Goal: Information Seeking & Learning: Check status

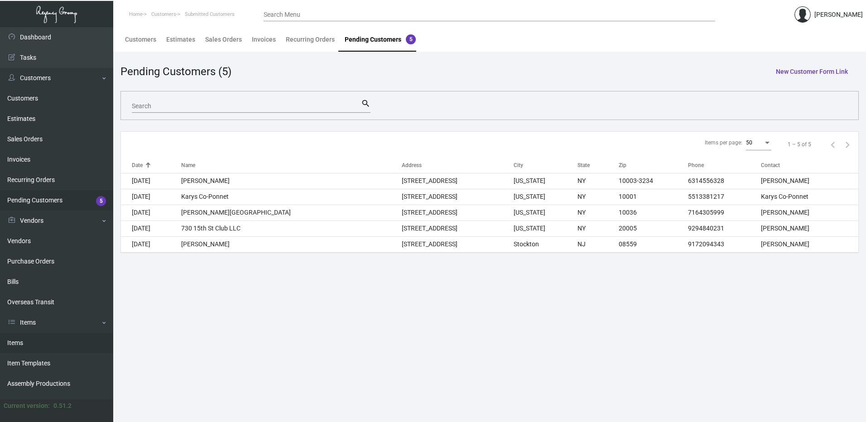
click at [48, 348] on link "Items" at bounding box center [56, 343] width 113 height 20
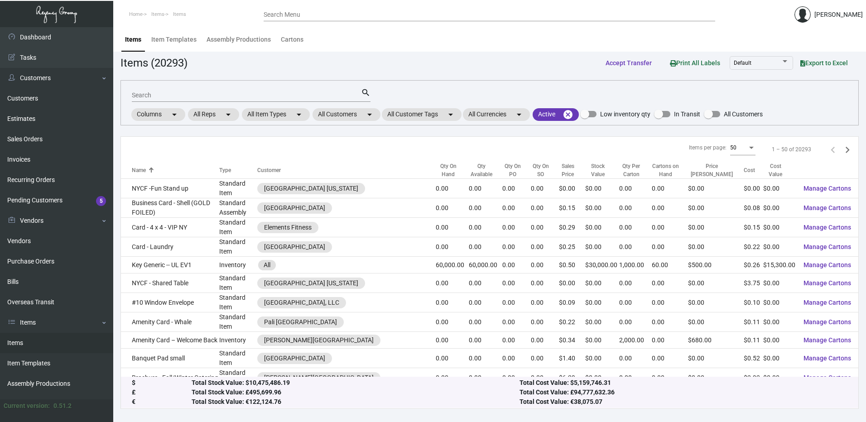
click at [291, 16] on input "Search Menu" at bounding box center [490, 14] width 452 height 7
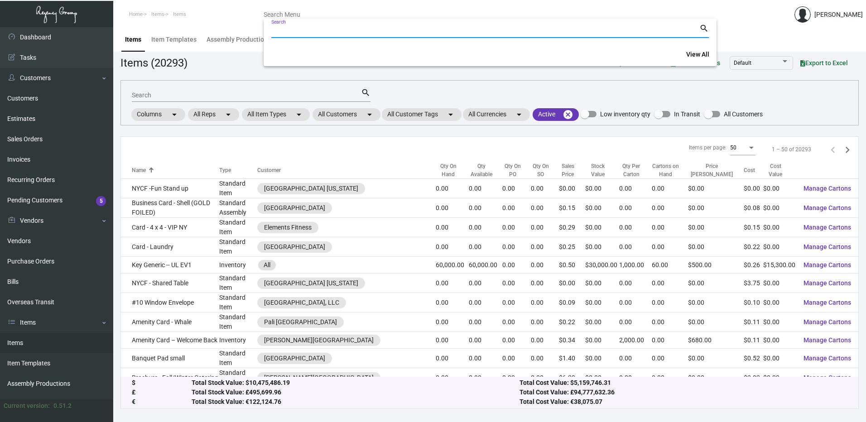
click at [291, 31] on input "Search" at bounding box center [485, 31] width 428 height 7
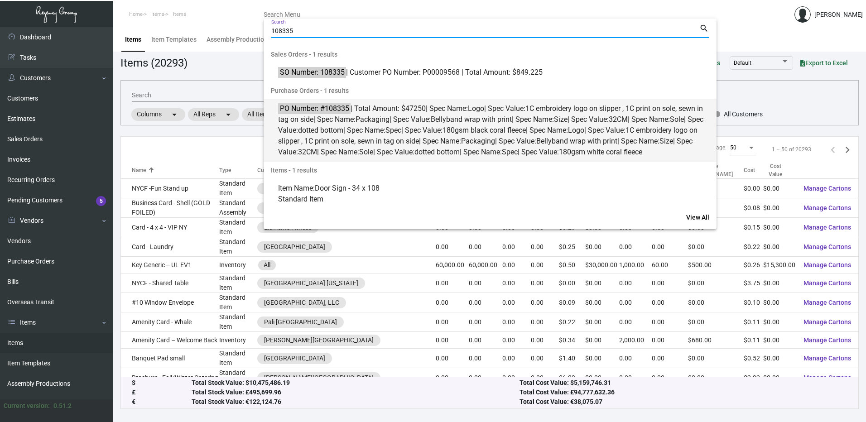
type input "108335"
click at [377, 126] on span "PO Number: #108335 | Total Amount: $47250 | Spec Name: Logo | Spec Value: 1C em…" at bounding box center [495, 130] width 434 height 54
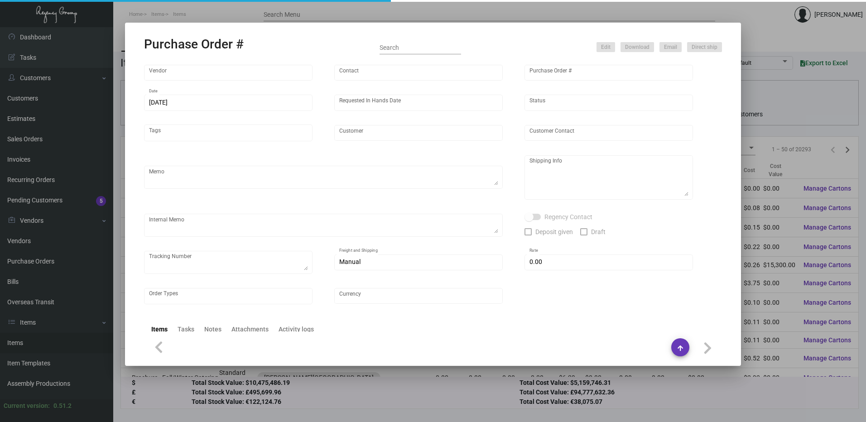
type input "Hangzhou [PERSON_NAME] Leisure Product Co. LTD"
type input "[PERSON_NAME]"
type input "108335"
type input "[DATE]"
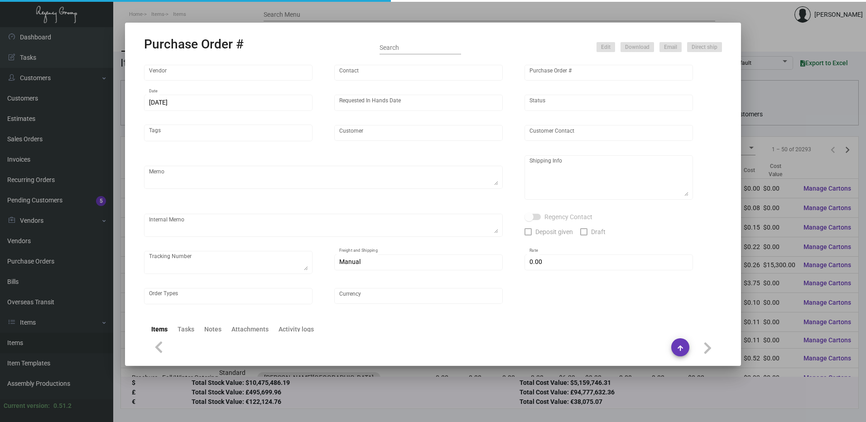
type input "[PERSON_NAME] Lodgeworks Partners"
type textarea "10K per color for the first batch, rest pending shipping instruction"
type textarea "Regency Group NJ - [PERSON_NAME] [STREET_ADDRESS]"
checkbox input "true"
type input "$ 0.00"
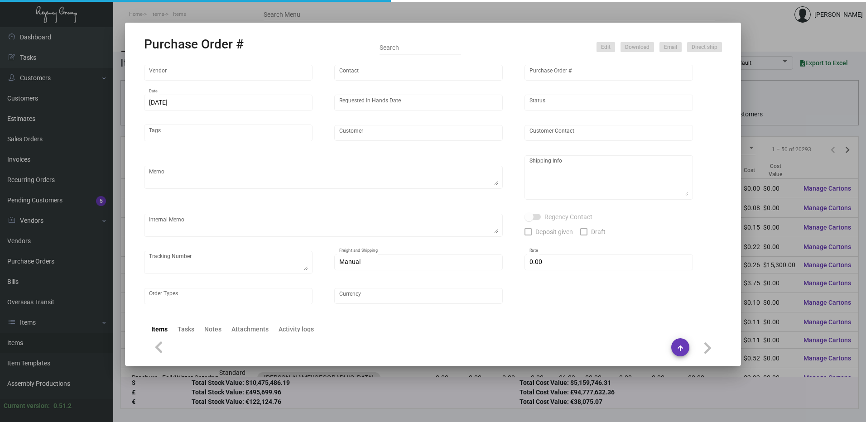
type input "United States Dollar $"
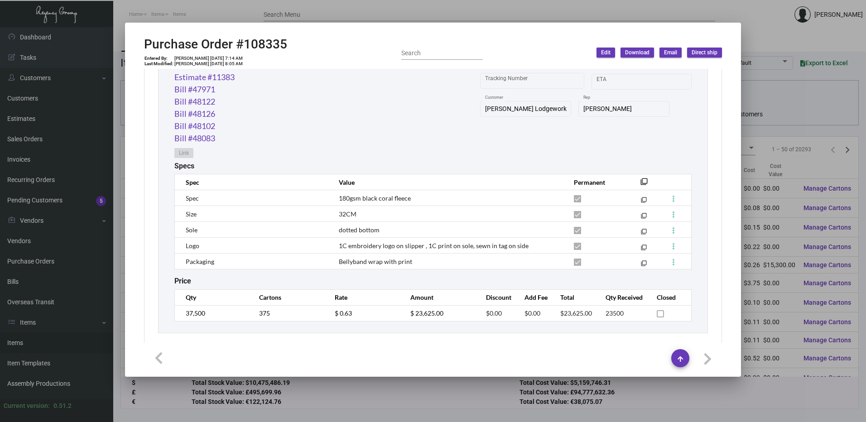
scroll to position [363, 0]
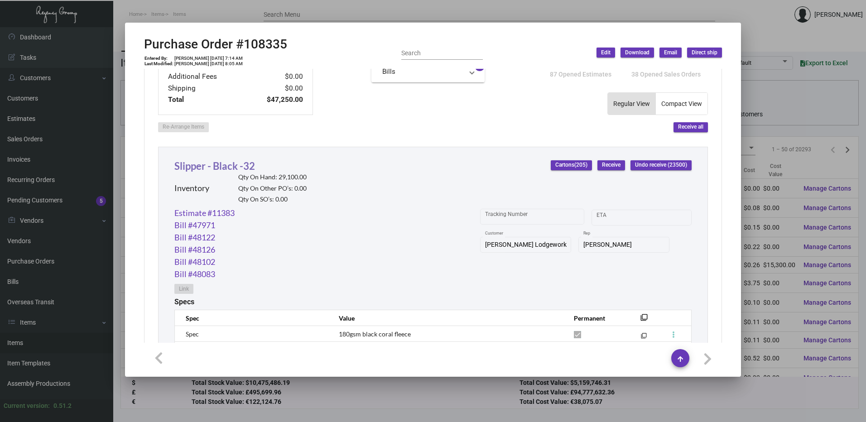
click at [231, 166] on link "Slipper - Black -32" at bounding box center [214, 166] width 81 height 12
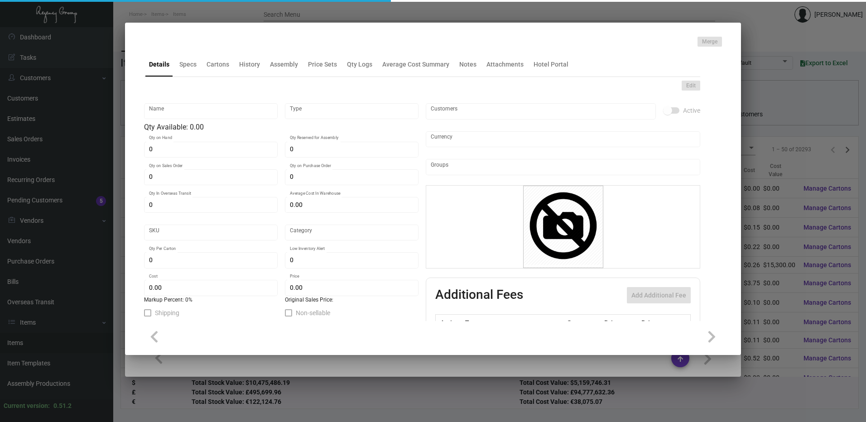
type input "Slipper - Black -32"
type input "Inventory"
type input "29,100"
type input "14,000"
type input "$ 0.63664"
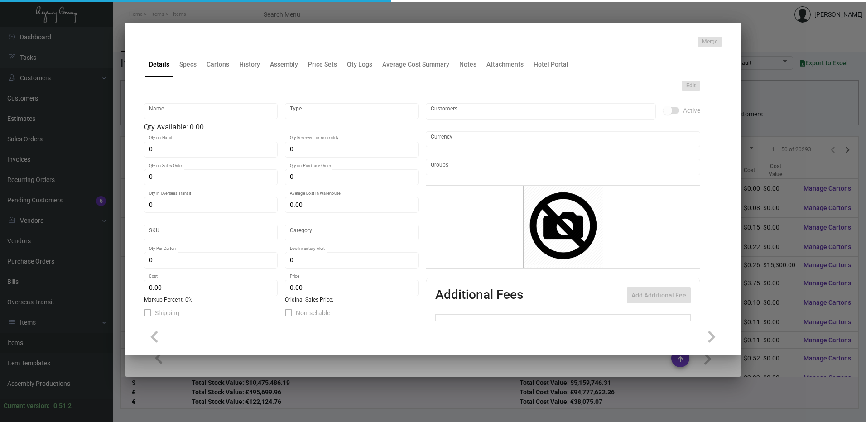
type input "Overseas"
type input "100"
type input "$ 0.63"
type input "$ 1.53"
type textarea "HR Slipper: Size #10 slipper, 1 size to fit all, black color cushion material ,…"
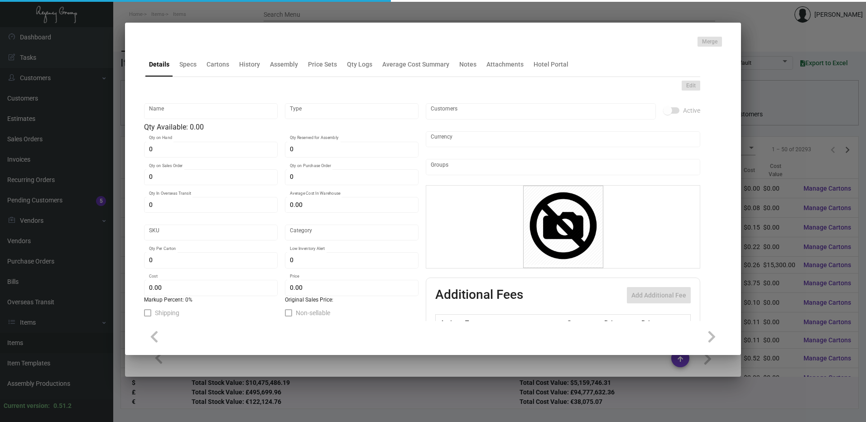
type textarea "HR Slipper: Size #10 slipper, 1 size to fit all, black color cushion material ,…"
checkbox input "true"
type input "United States Dollar $"
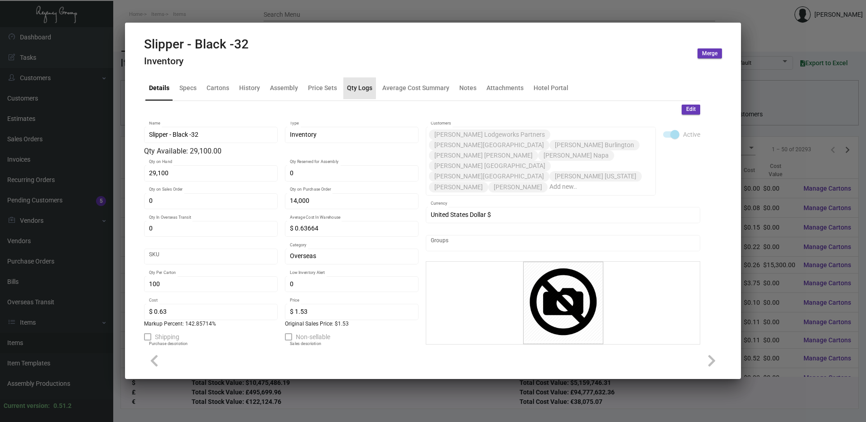
click at [351, 87] on div "Qty Logs" at bounding box center [359, 88] width 25 height 10
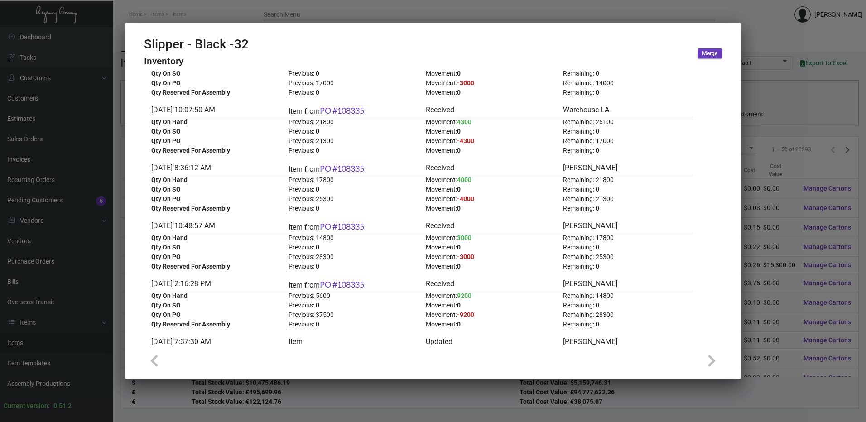
scroll to position [45, 0]
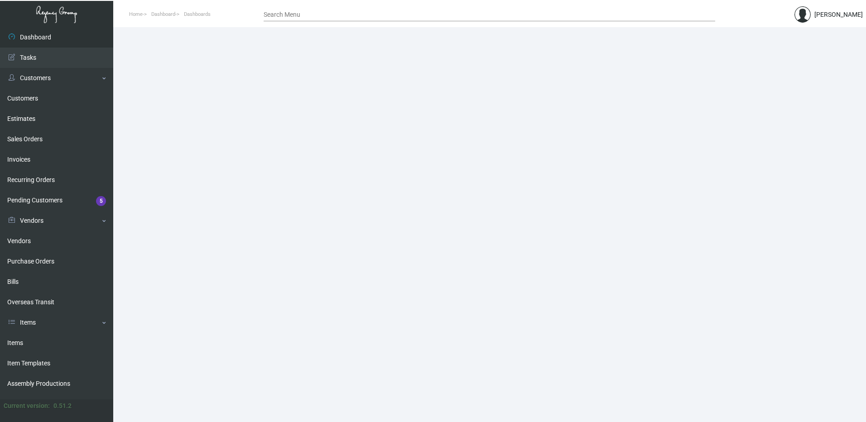
click at [353, 19] on div "Search Menu" at bounding box center [490, 14] width 452 height 14
click at [356, 19] on div "Search Menu" at bounding box center [490, 14] width 452 height 14
click at [362, 15] on input "Search Menu" at bounding box center [490, 14] width 452 height 7
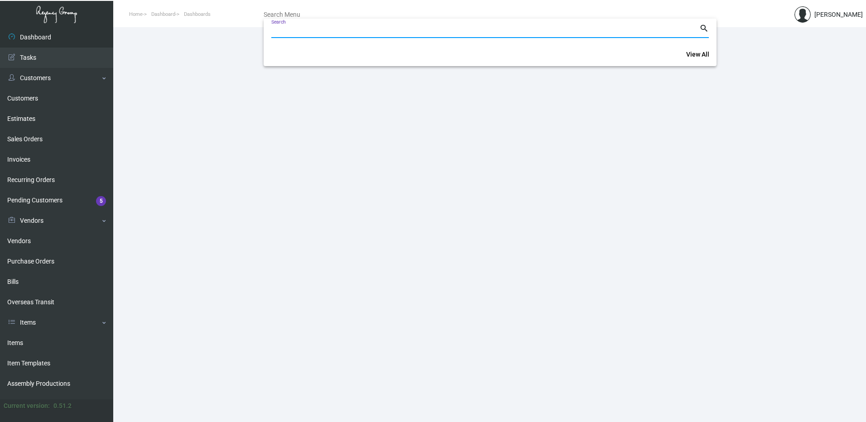
click at [363, 28] on input "Search" at bounding box center [485, 31] width 428 height 7
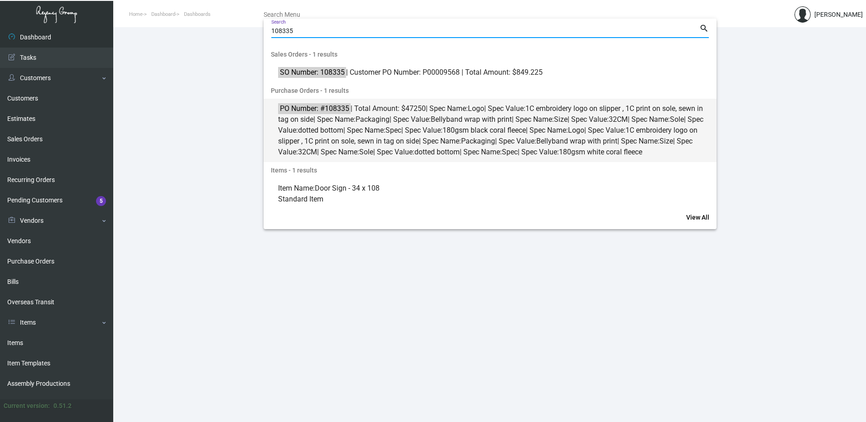
type input "108335"
click at [406, 123] on span "PO Number: #108335 | Total Amount: $47250 | Spec Name: Logo | Spec Value: 1C em…" at bounding box center [495, 130] width 434 height 54
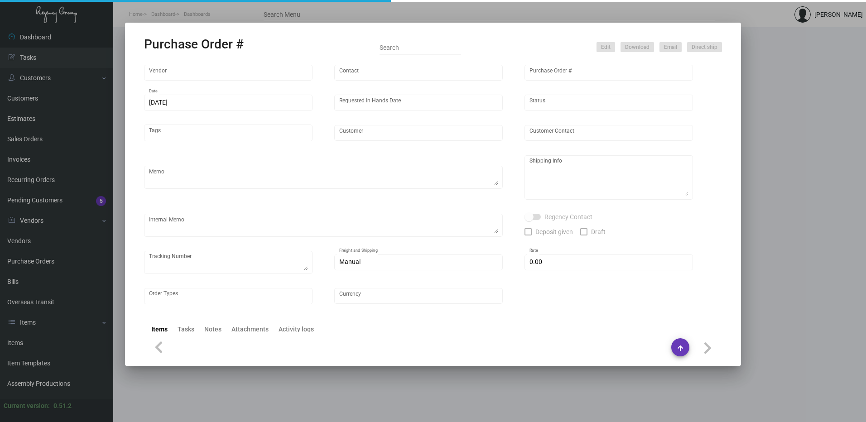
type input "Hangzhou [PERSON_NAME] Leisure Product Co. LTD"
type input "[PERSON_NAME]"
type input "108335"
type input "[DATE]"
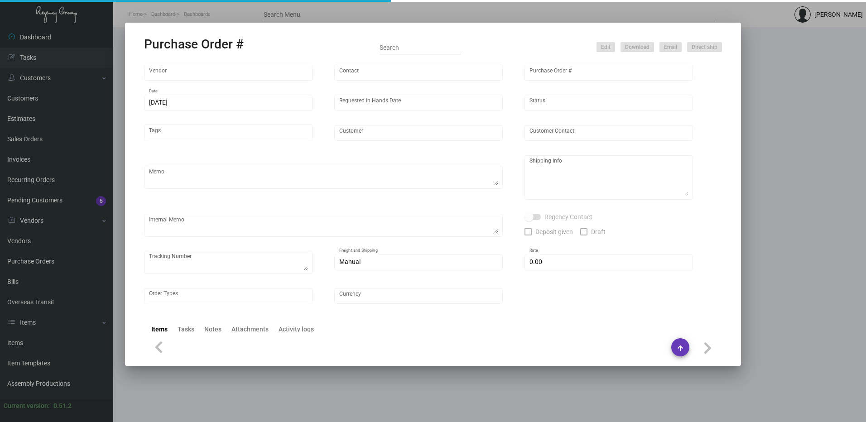
type input "[PERSON_NAME] Lodgeworks Partners"
type textarea "10K per color for the first batch, rest pending shipping instruction"
type textarea "Regency Group NJ - [PERSON_NAME] [STREET_ADDRESS]"
checkbox input "true"
type input "$ 0.00"
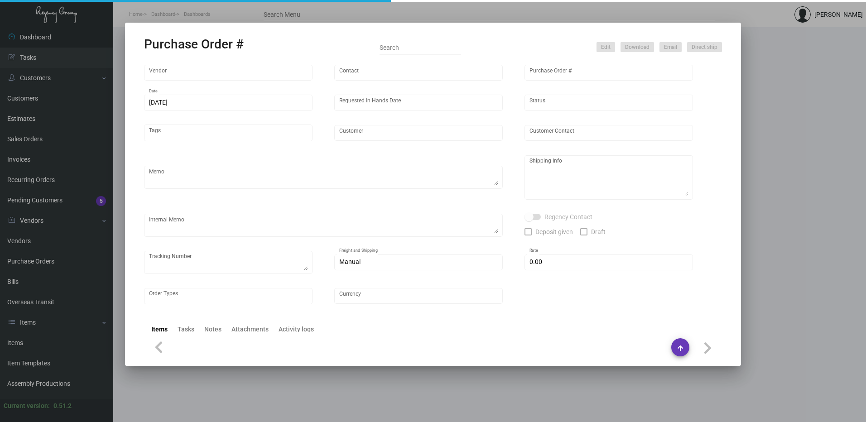
type input "United States Dollar $"
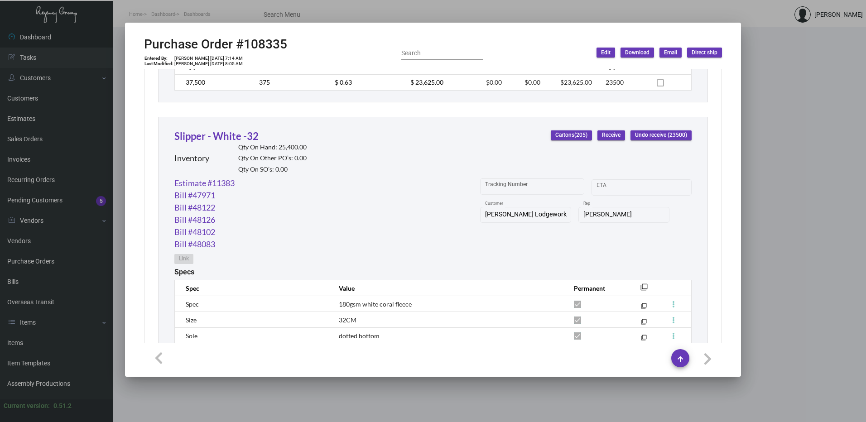
scroll to position [709, 0]
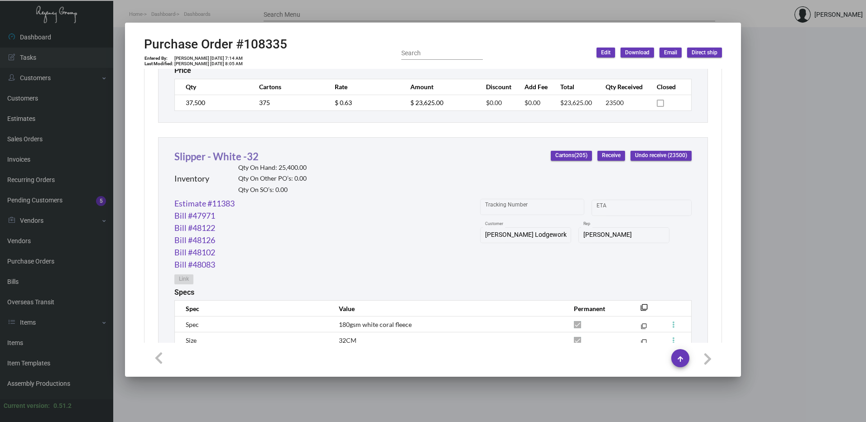
click at [247, 155] on link "Slipper - White -32" at bounding box center [216, 156] width 84 height 12
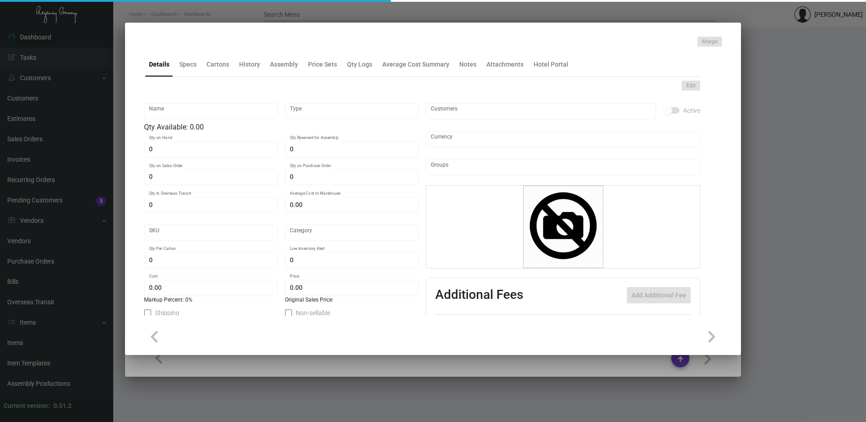
type input "Slipper - White -32"
type input "Inventory"
type input "25,400"
type input "14,000"
type input "$ 0.63664"
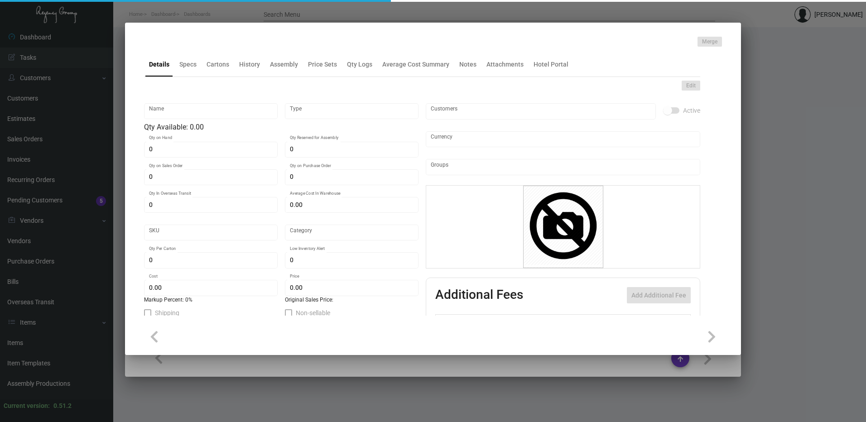
type input "Overseas"
type input "100"
type input "$ 0.63"
type input "$ 1.53"
type textarea "HR Slipper: Size #10 slipper, 1 size to fit all, black color cushion material ,…"
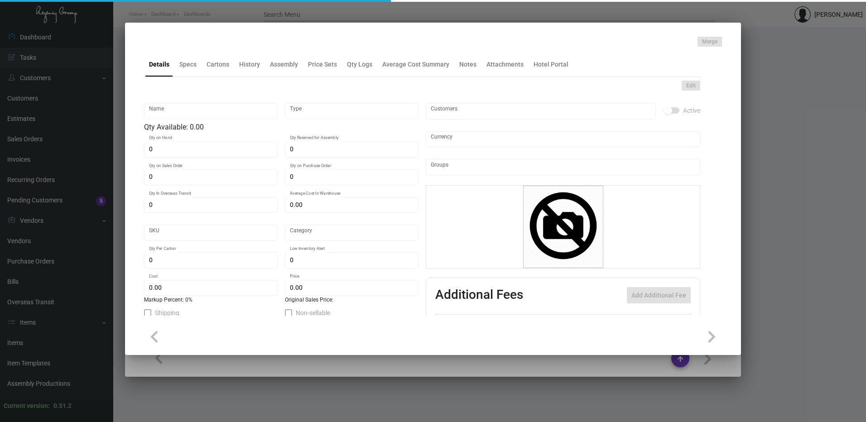
type textarea "HR Slipper: Size #10 slipper, 1 size to fit all, black color cushion material ,…"
checkbox input "true"
type input "United States Dollar $"
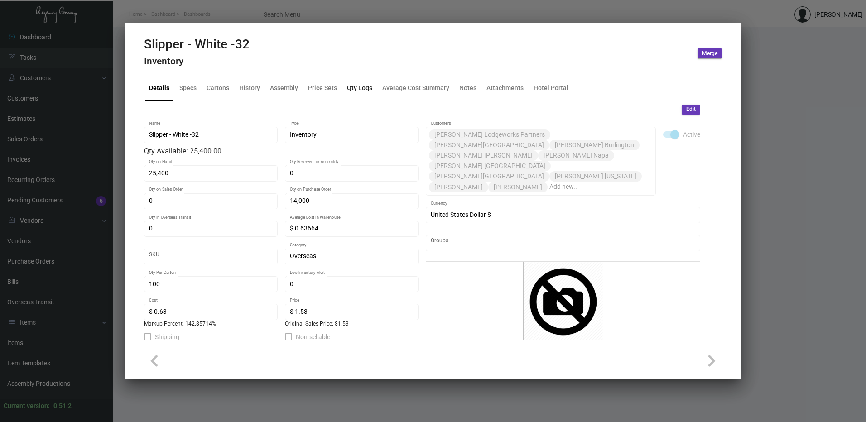
click at [353, 87] on div "Qty Logs" at bounding box center [359, 88] width 25 height 10
